Goal: Transaction & Acquisition: Book appointment/travel/reservation

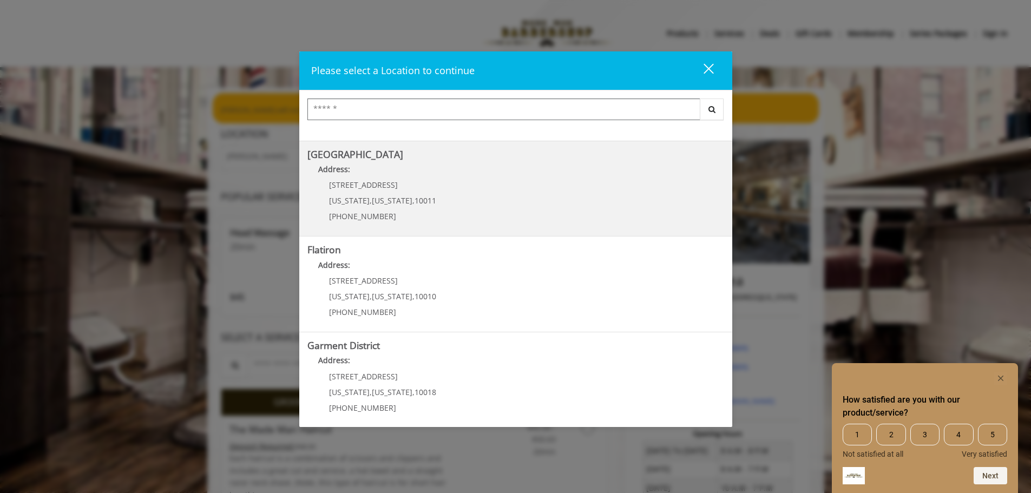
scroll to position [182, 0]
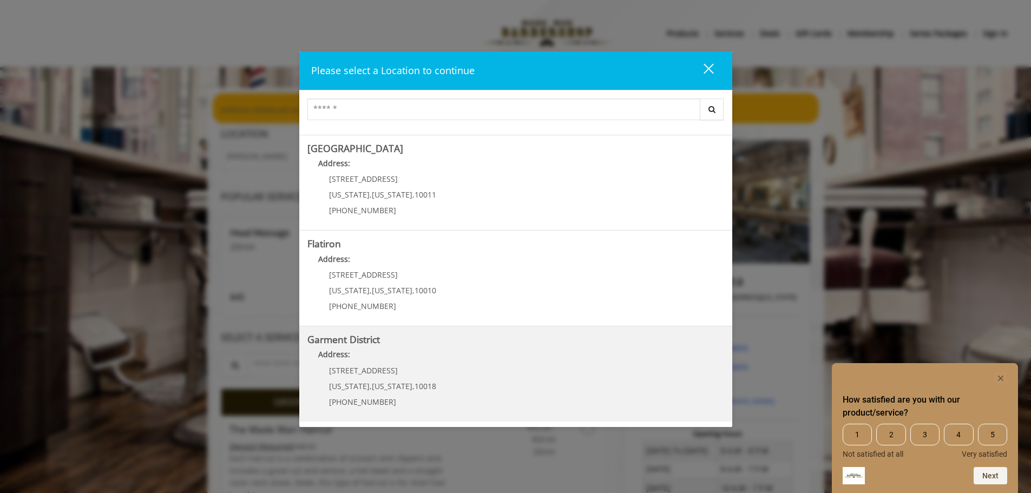
click at [392, 369] on p "1400 Broadway" at bounding box center [382, 370] width 107 height 8
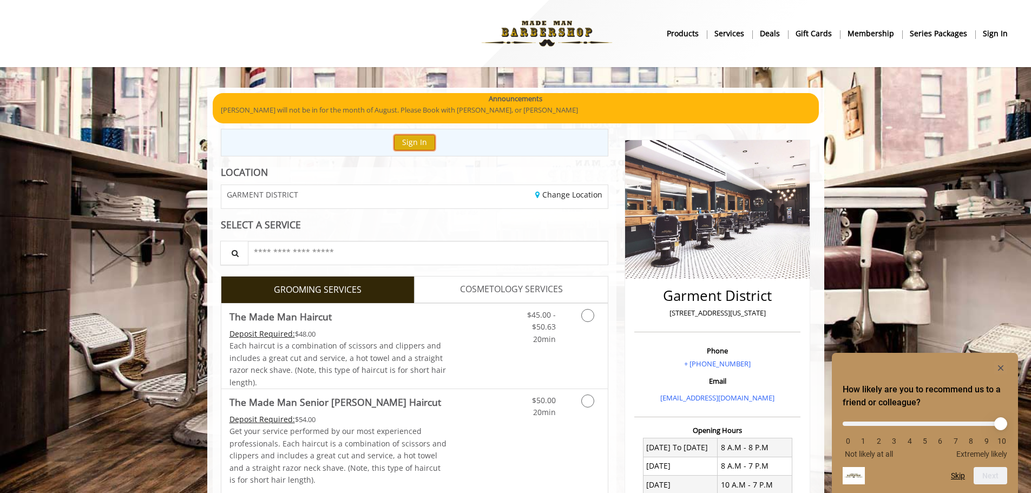
click at [416, 143] on button "Sign In" at bounding box center [414, 143] width 41 height 16
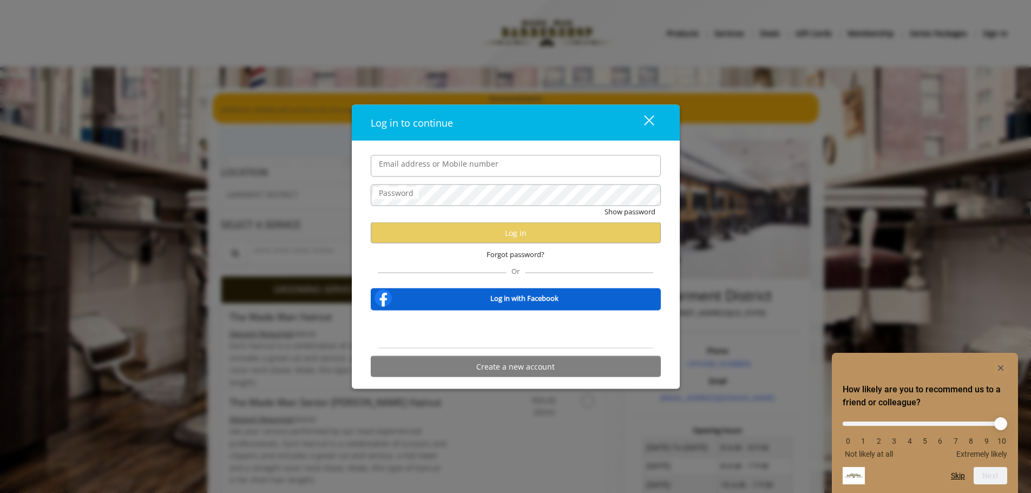
click at [437, 167] on input "Email address or Mobile number" at bounding box center [516, 166] width 290 height 22
type input "**********"
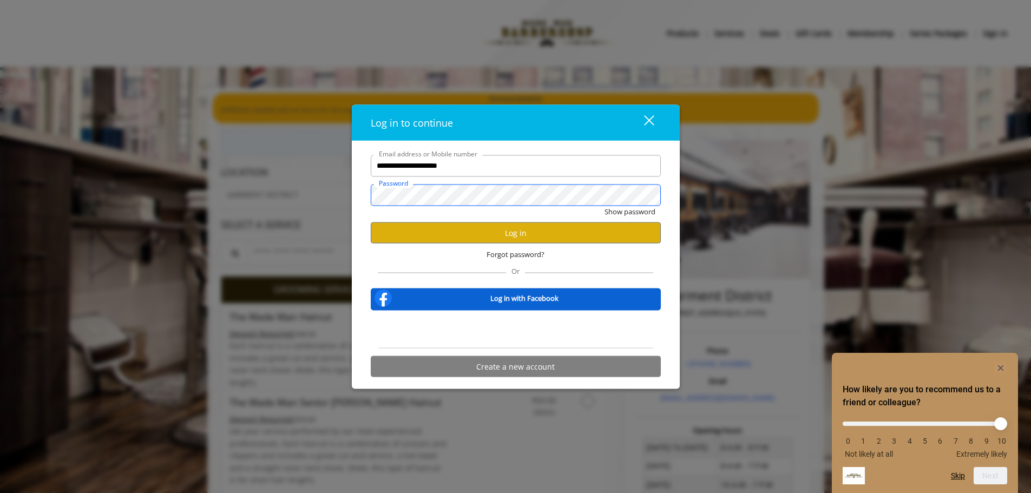
click at [605, 206] on button "Show password" at bounding box center [630, 211] width 51 height 11
click at [462, 231] on button "Log in" at bounding box center [516, 232] width 290 height 21
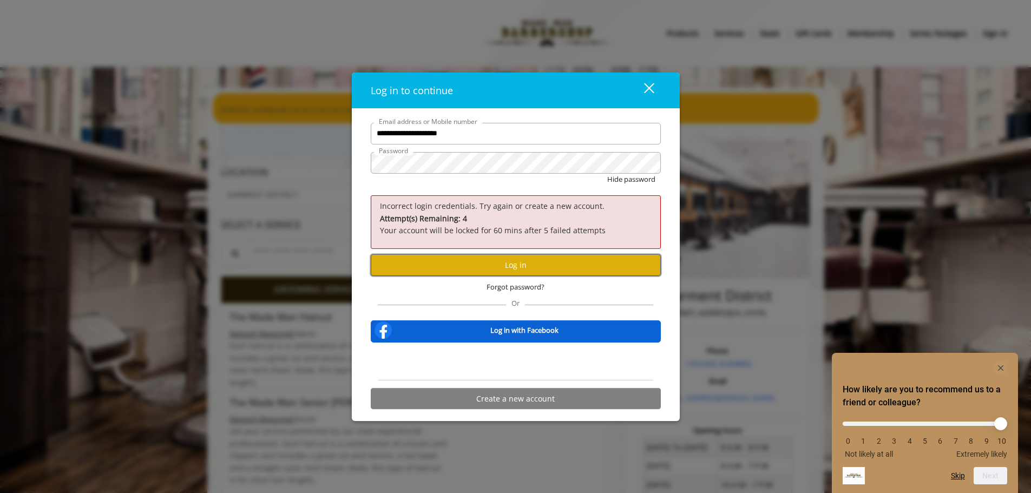
click at [480, 267] on button "Log in" at bounding box center [516, 264] width 290 height 21
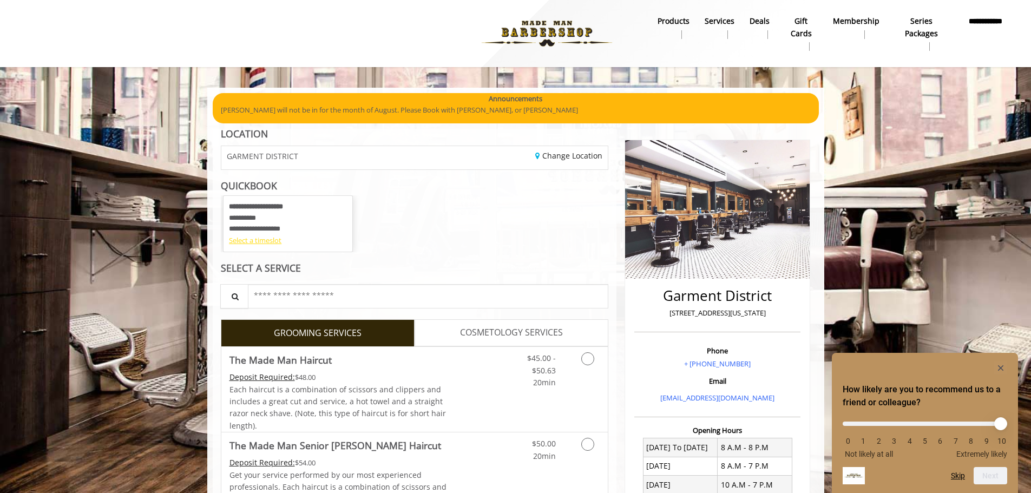
click at [265, 244] on div "Select a timeslot" at bounding box center [288, 240] width 118 height 11
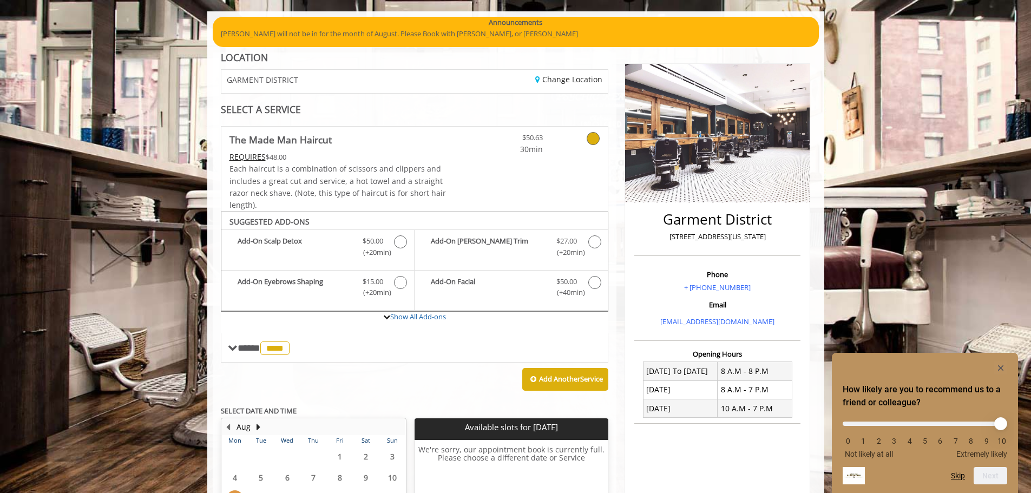
scroll to position [212, 0]
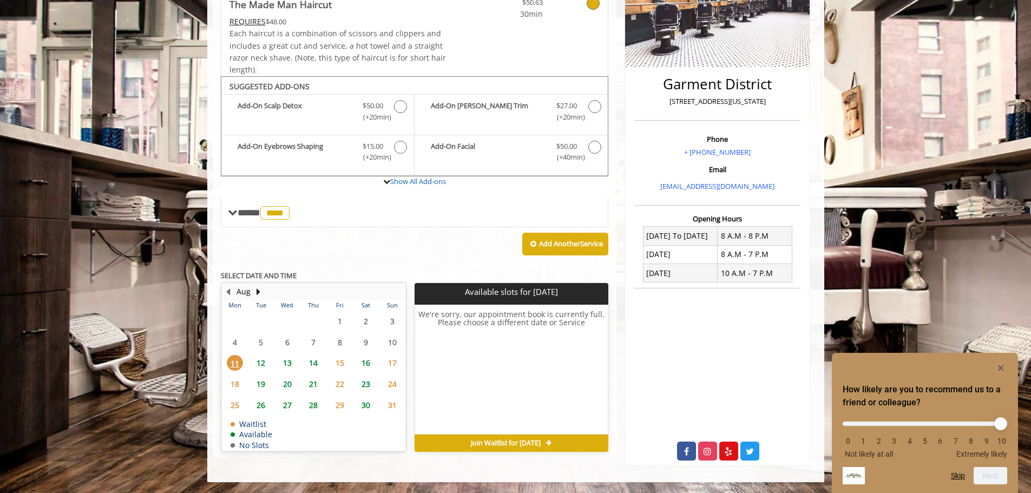
click at [259, 388] on span "19" at bounding box center [261, 384] width 16 height 16
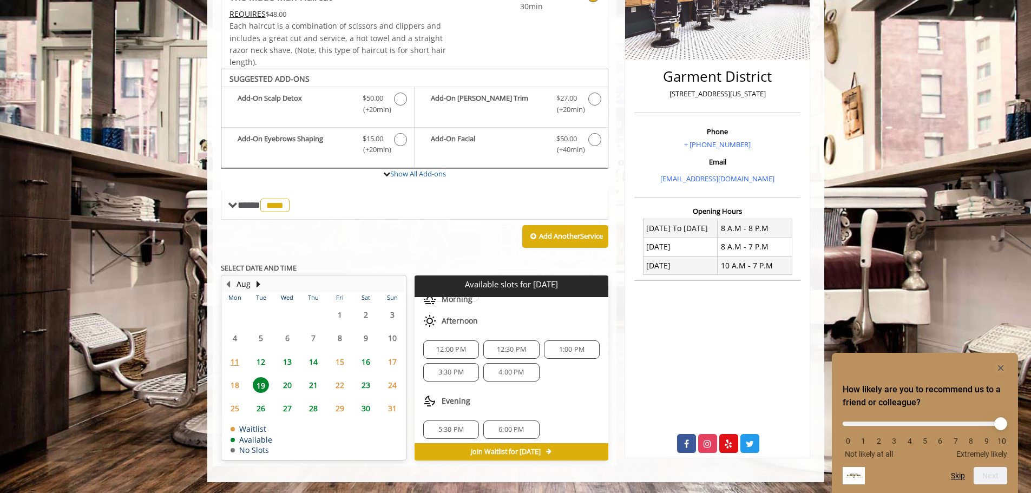
scroll to position [71, 0]
click at [286, 385] on span "20" at bounding box center [287, 385] width 16 height 16
click at [564, 366] on span "4:30 PM" at bounding box center [571, 368] width 25 height 9
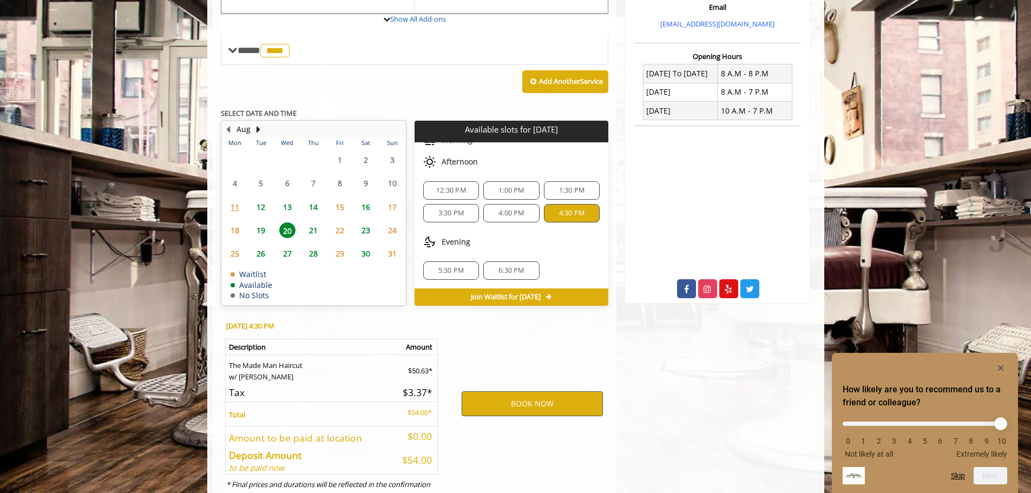
scroll to position [415, 0]
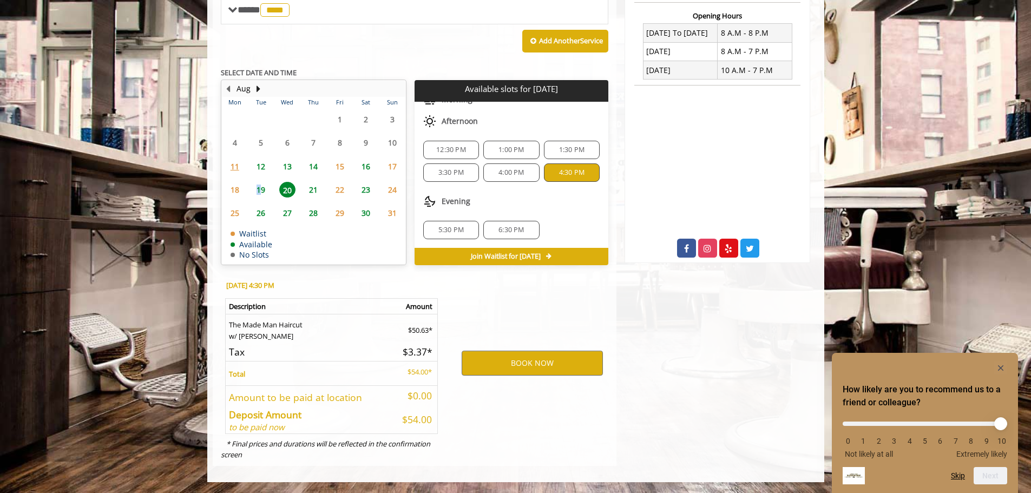
click at [259, 192] on span "19" at bounding box center [261, 190] width 16 height 16
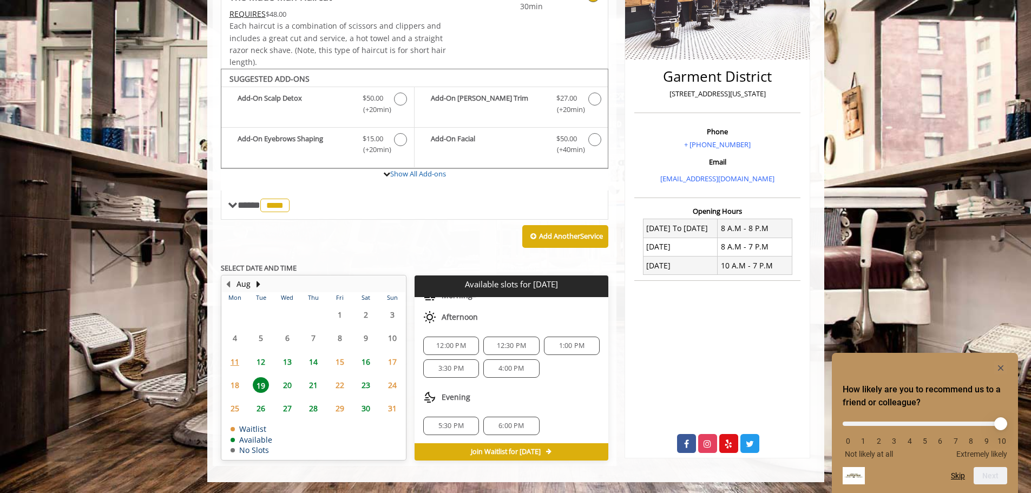
scroll to position [71, 0]
click at [515, 430] on div "6:00 PM" at bounding box center [511, 425] width 56 height 18
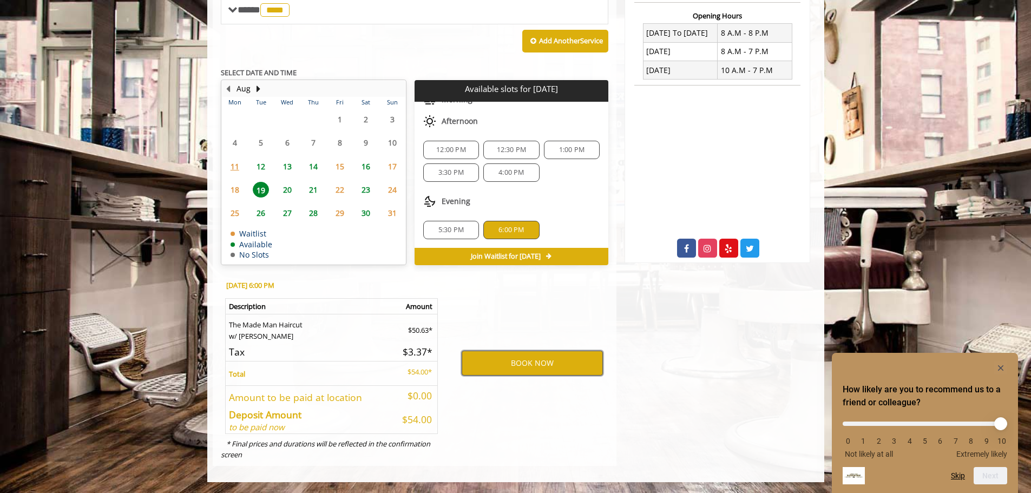
click at [544, 366] on button "BOOK NOW" at bounding box center [532, 363] width 141 height 25
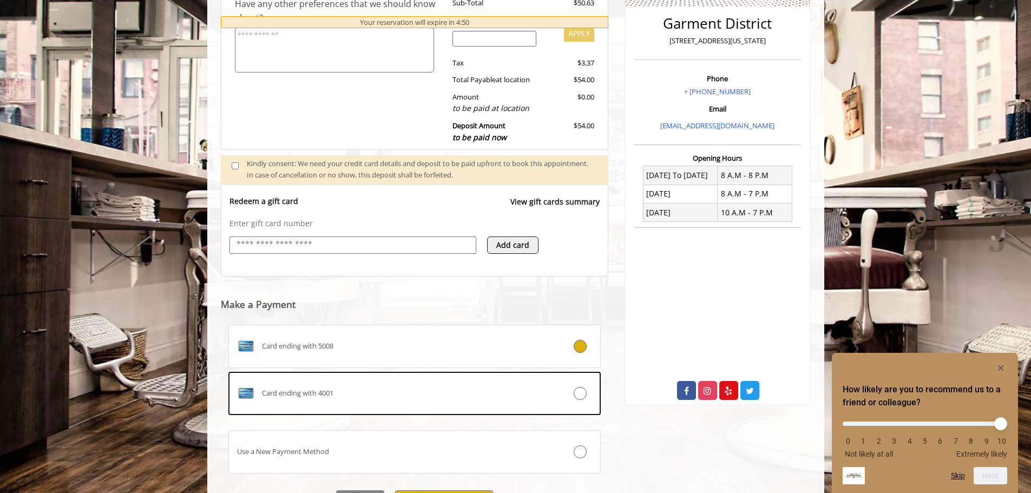
scroll to position [274, 0]
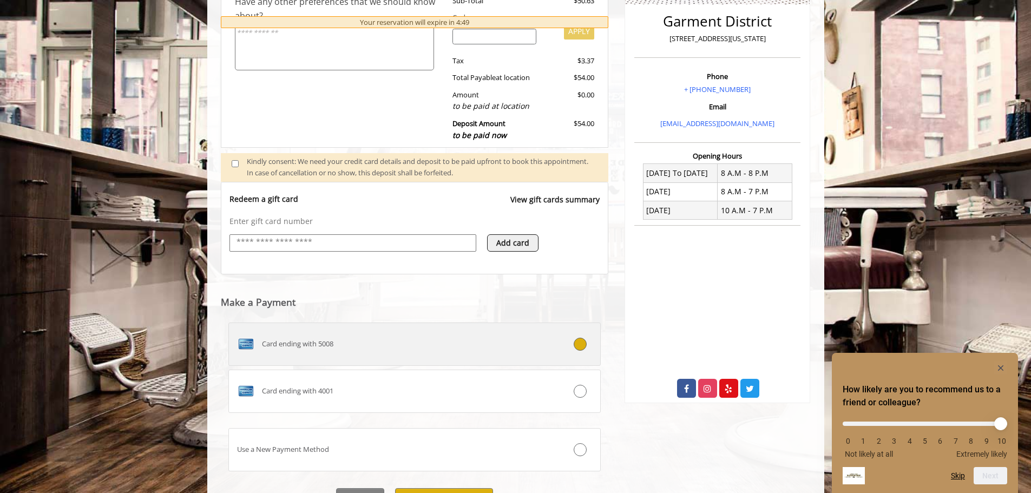
click at [359, 348] on div "Card ending with 5008" at bounding box center [384, 344] width 310 height 17
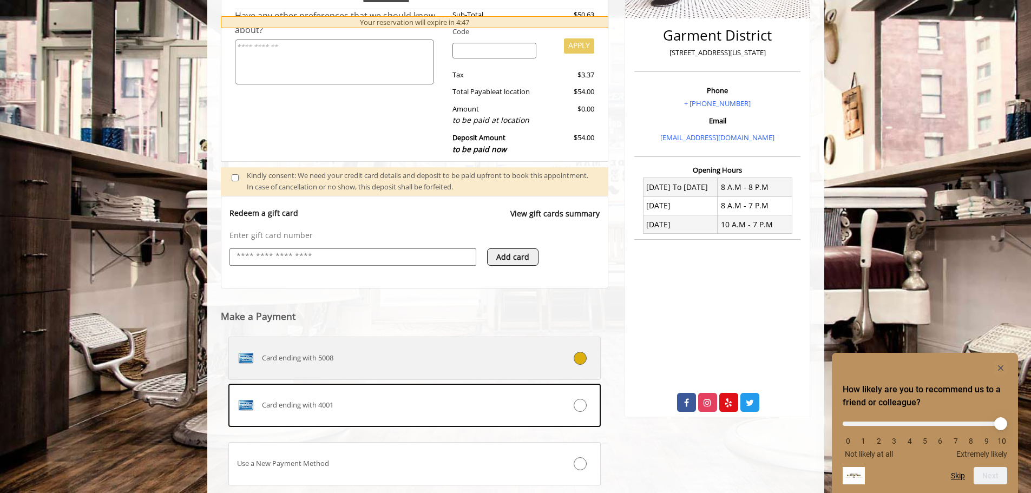
click at [340, 349] on label "Card ending with 5008" at bounding box center [414, 358] width 373 height 43
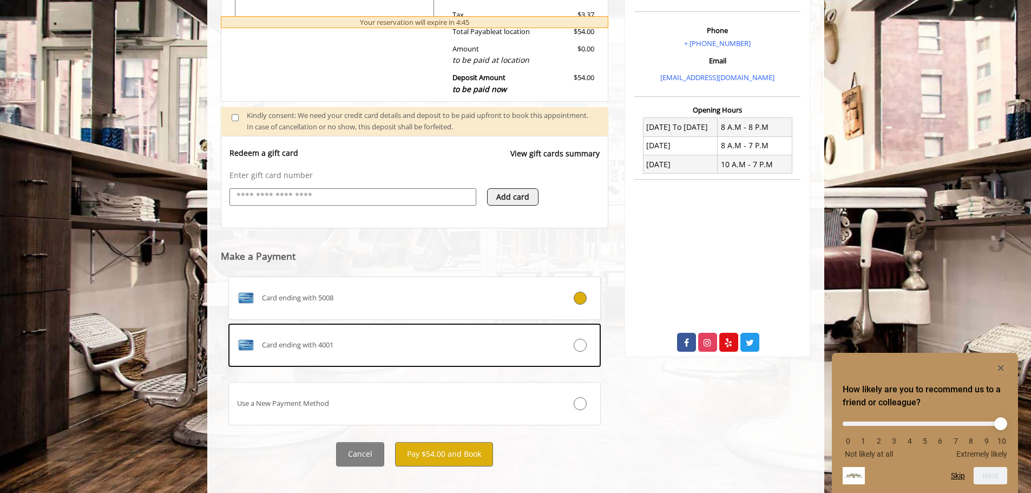
scroll to position [332, 0]
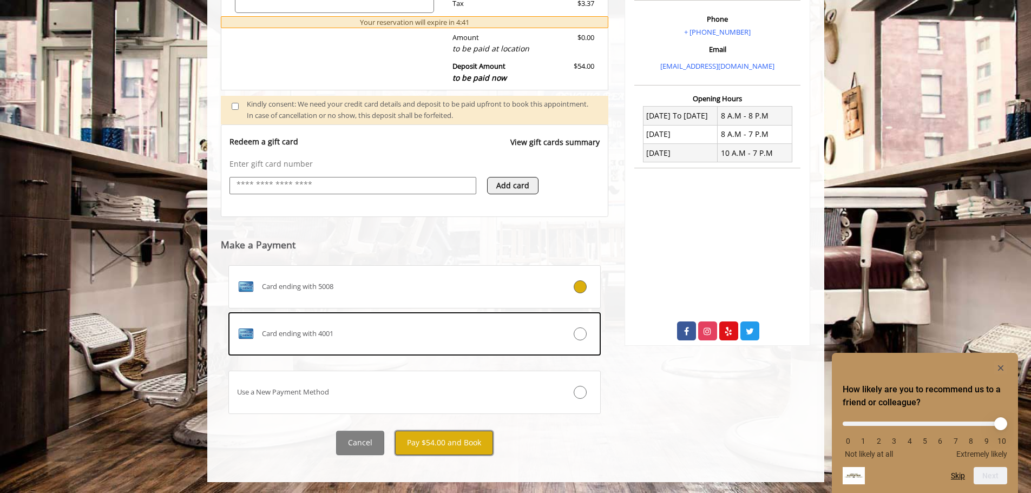
click at [449, 447] on button "Pay $54.00 and Book" at bounding box center [444, 443] width 98 height 24
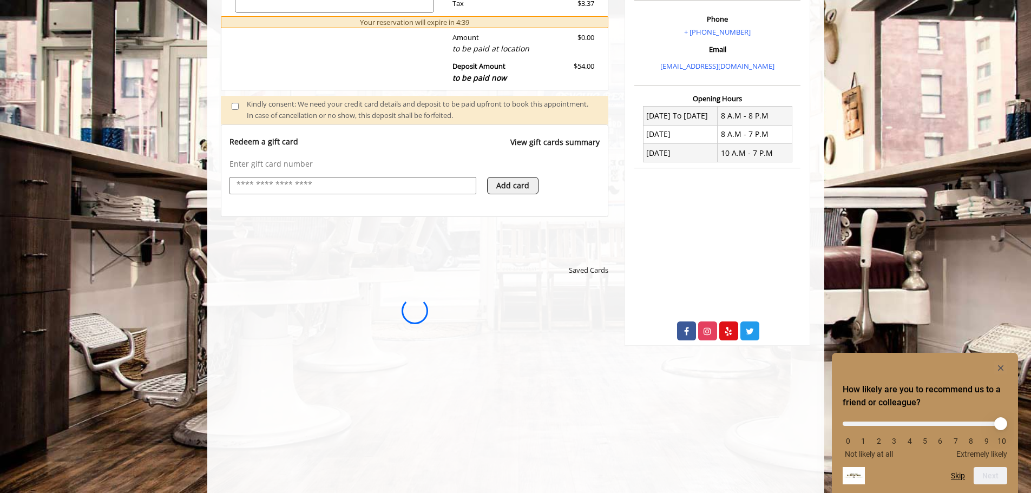
scroll to position [0, 0]
